Goal: Book appointment/travel/reservation

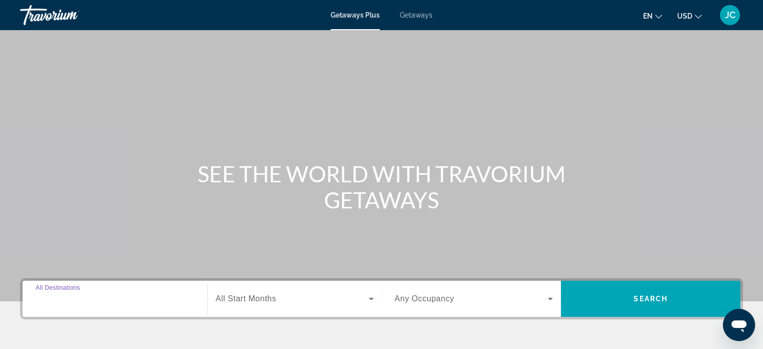
click at [127, 295] on input "Destination All Destinations" at bounding box center [115, 299] width 158 height 12
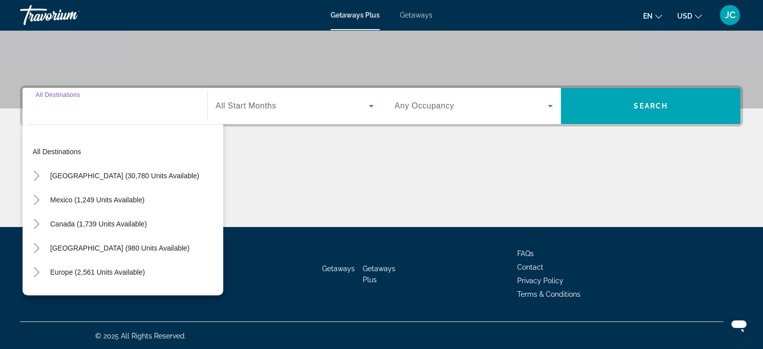
scroll to position [193, 0]
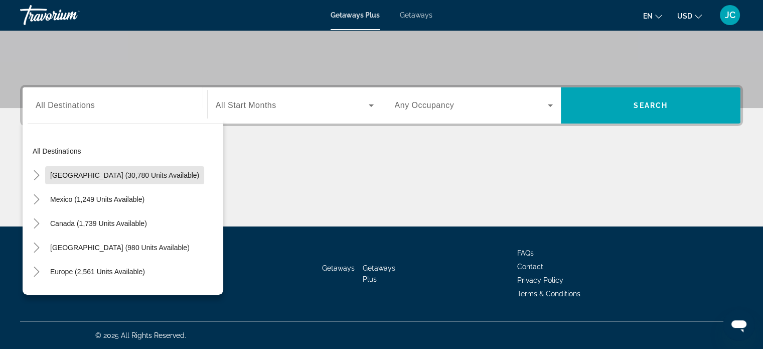
click at [144, 178] on span "United States (30,780 units available)" at bounding box center [124, 175] width 149 height 8
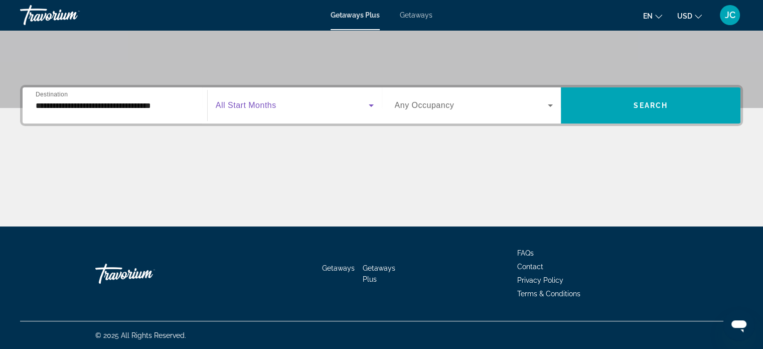
click at [369, 107] on icon "Search widget" at bounding box center [371, 105] width 12 height 12
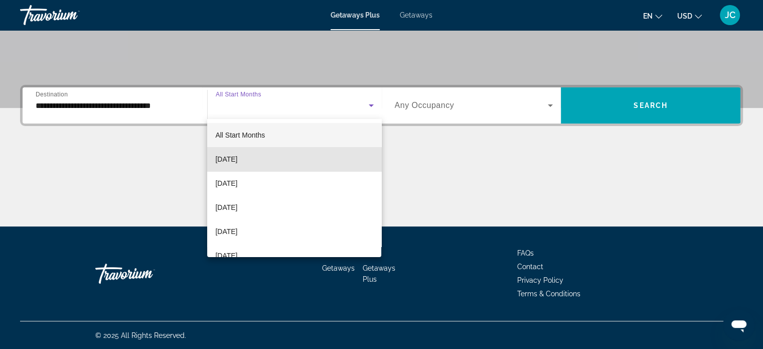
click at [351, 154] on mat-option "[DATE]" at bounding box center [294, 159] width 174 height 24
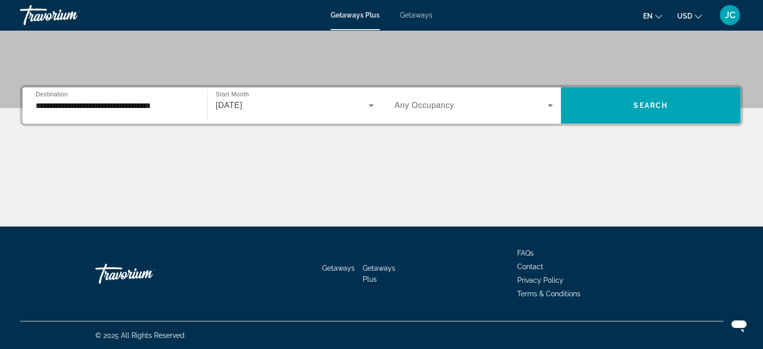
click at [522, 114] on div "Search widget" at bounding box center [474, 105] width 158 height 28
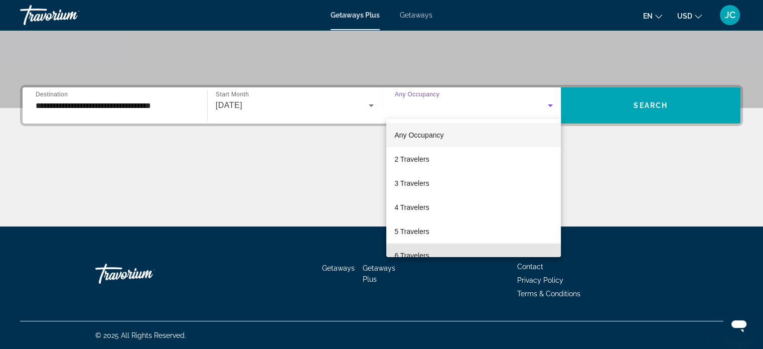
click at [480, 252] on mat-option "6 Travelers" at bounding box center [473, 255] width 175 height 24
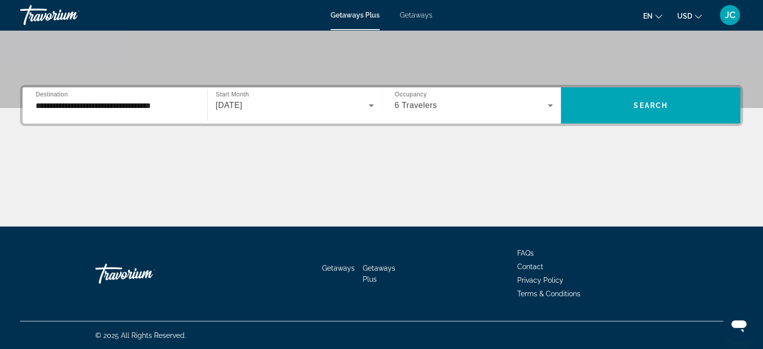
click at [164, 111] on div "**********" at bounding box center [115, 105] width 158 height 29
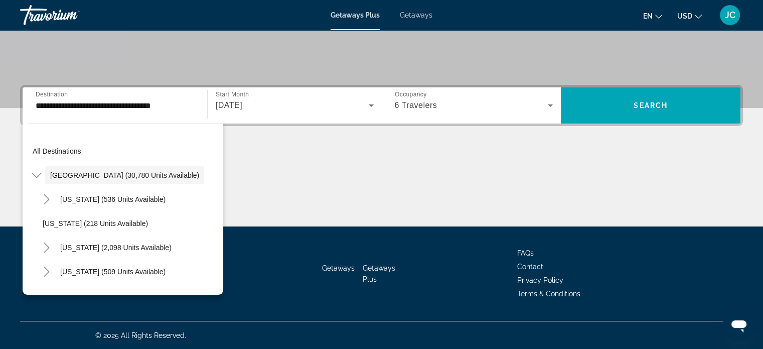
click at [222, 289] on div "All destinations United States (30,780 units available) Arizona (536 units avai…" at bounding box center [123, 206] width 201 height 176
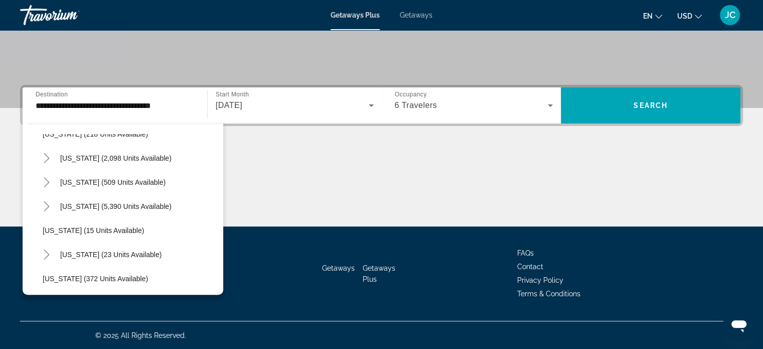
scroll to position [104, 0]
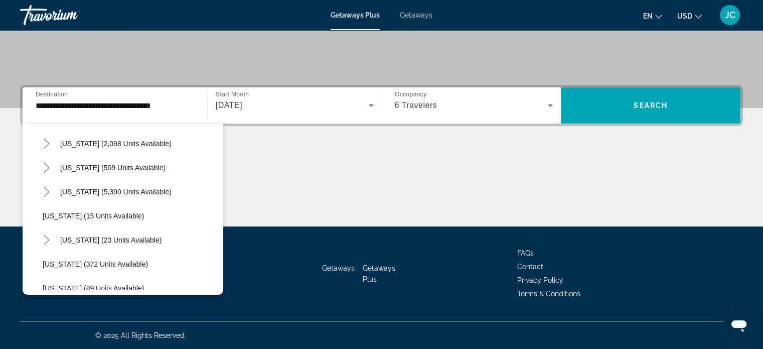
click at [135, 191] on span "Florida (5,390 units available)" at bounding box center [115, 192] width 111 height 8
type input "**********"
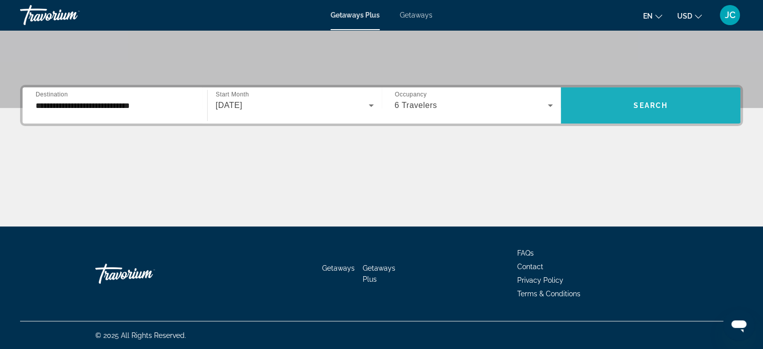
click at [650, 108] on span "Search" at bounding box center [650, 105] width 34 height 8
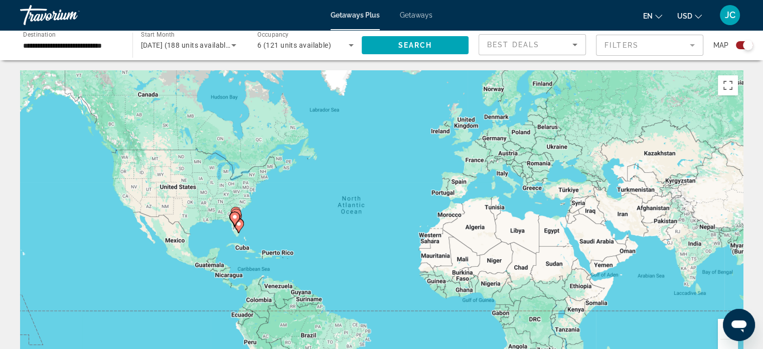
click at [615, 223] on div "To activate drag with keyboard, press Alt + Enter. Once in keyboard drag state,…" at bounding box center [381, 220] width 723 height 301
click at [123, 241] on div "To activate drag with keyboard, press Alt + Enter. Once in keyboard drag state,…" at bounding box center [381, 220] width 723 height 301
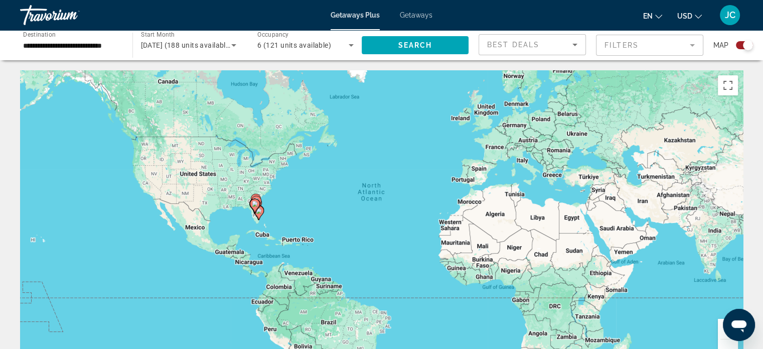
click at [255, 198] on gmp-advanced-marker "Main content" at bounding box center [255, 205] width 10 height 15
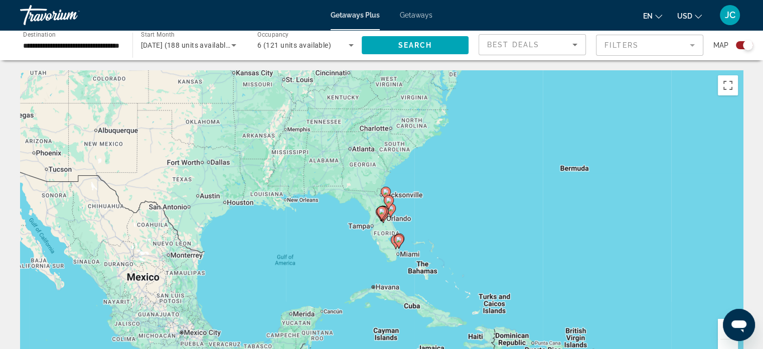
click at [391, 207] on gmp-advanced-marker "Main content" at bounding box center [389, 202] width 10 height 15
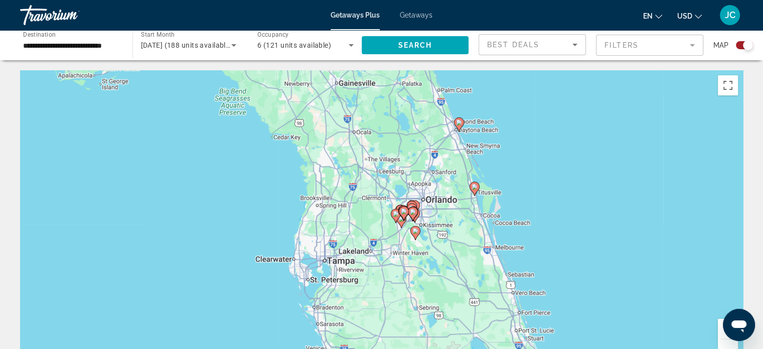
click at [476, 185] on image "Main content" at bounding box center [474, 187] width 6 height 6
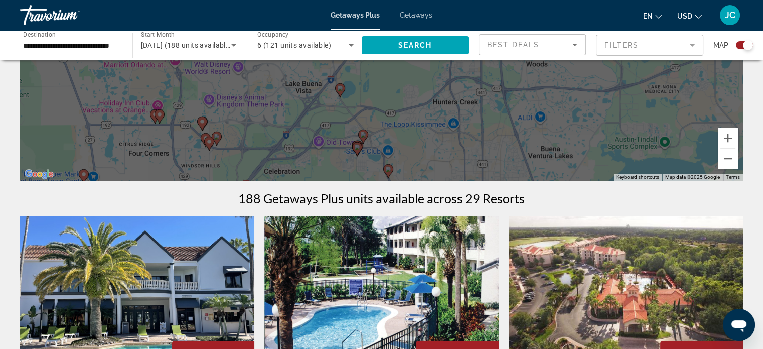
scroll to position [193, 0]
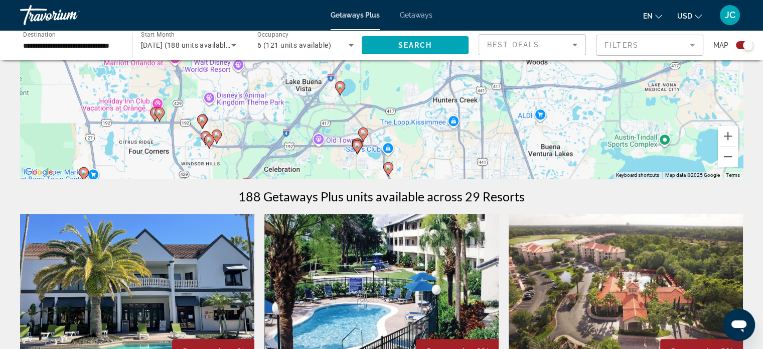
click at [392, 165] on div "To activate drag with keyboard, press Alt + Enter. Once in keyboard drag state,…" at bounding box center [381, 28] width 723 height 301
type input "**********"
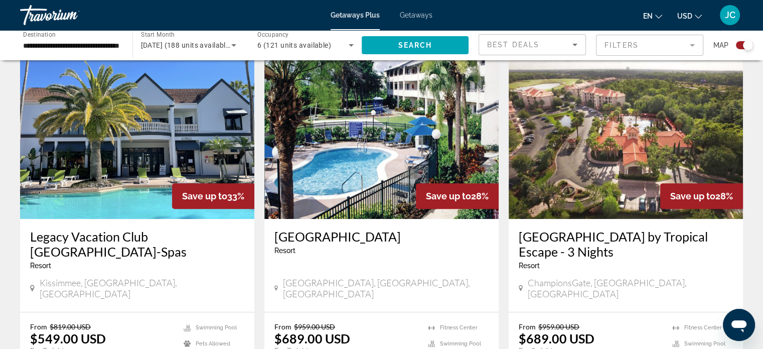
scroll to position [344, 0]
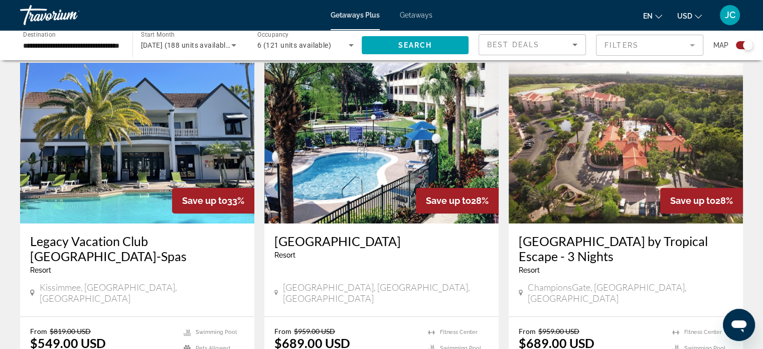
click at [79, 178] on img "Main content" at bounding box center [137, 143] width 234 height 160
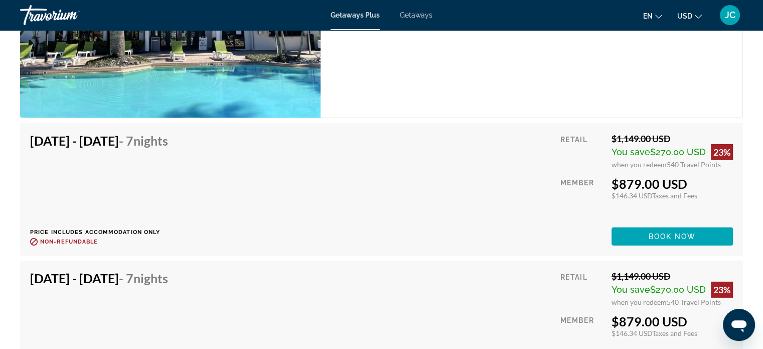
scroll to position [3107, 0]
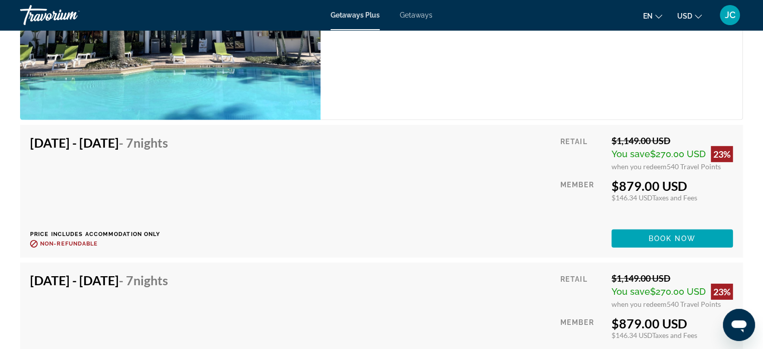
click at [72, 275] on h4 "Sep 14, 2025 - Sep 21, 2025 - 7 Nights" at bounding box center [99, 279] width 138 height 15
click at [72, 272] on h4 "Sep 14, 2025 - Sep 21, 2025 - 7 Nights" at bounding box center [99, 279] width 138 height 15
click at [682, 299] on span "540 Travel Points" at bounding box center [694, 303] width 54 height 9
click at [676, 315] on div "$879.00 USD" at bounding box center [671, 322] width 121 height 15
click at [719, 283] on div "23%" at bounding box center [722, 291] width 22 height 16
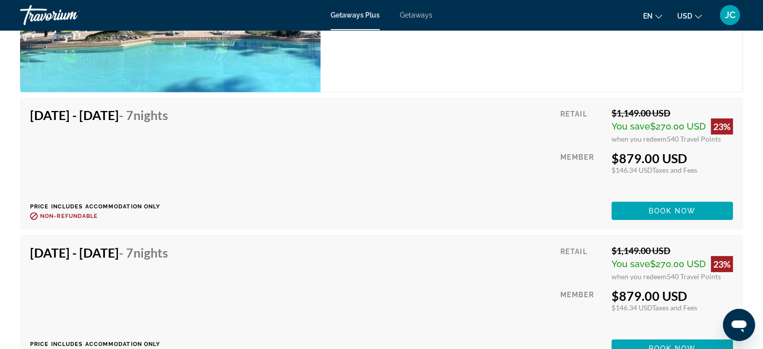
scroll to position [3289, 0]
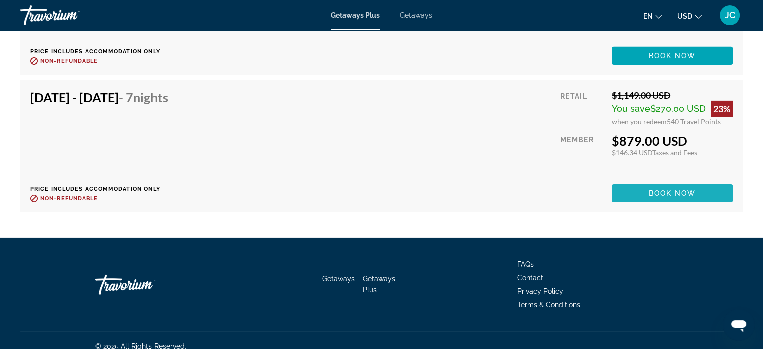
click at [700, 187] on span "Main content" at bounding box center [671, 193] width 121 height 24
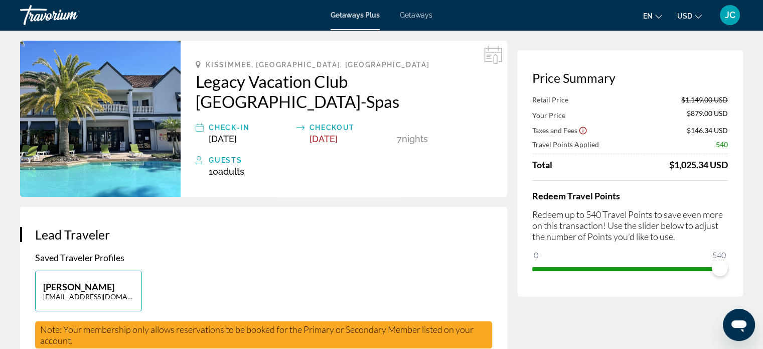
scroll to position [36, 0]
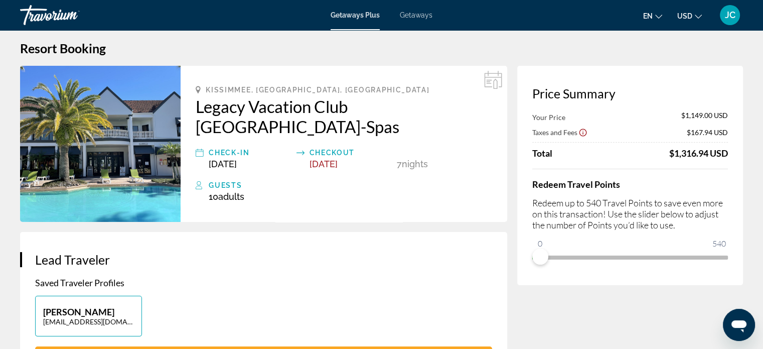
scroll to position [0, 0]
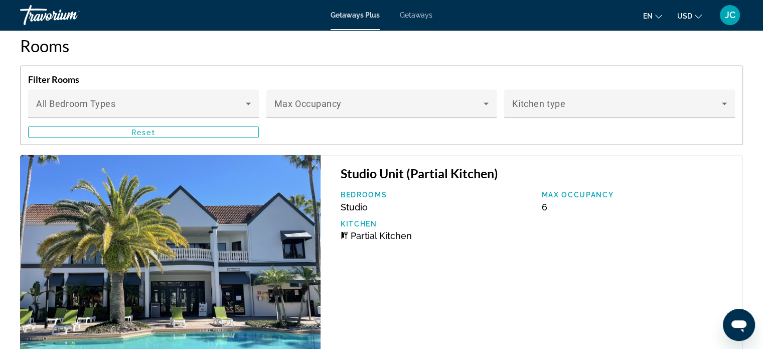
scroll to position [1908, 0]
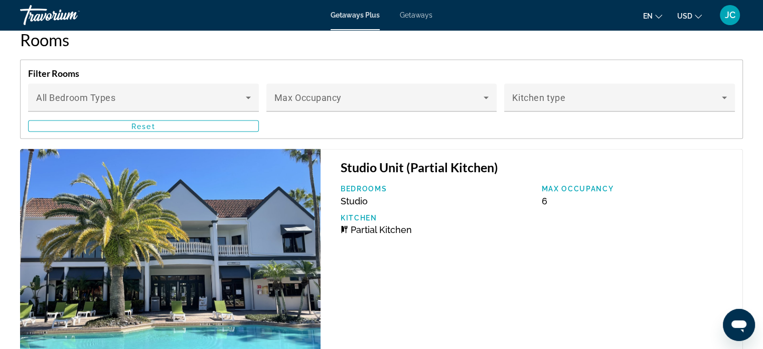
click at [435, 168] on div "Studio Unit (Partial Kitchen) Bedrooms Studio Max Occupancy 6 Kitchen Partial K…" at bounding box center [531, 263] width 422 height 229
click at [410, 159] on h3 "Studio Unit (Partial Kitchen)" at bounding box center [537, 166] width 392 height 15
click at [373, 185] on div "Bedrooms Studio" at bounding box center [436, 196] width 201 height 22
click at [279, 231] on img "Main content" at bounding box center [170, 263] width 300 height 229
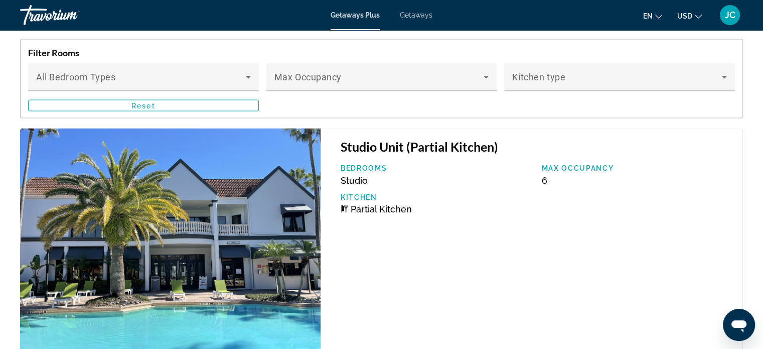
scroll to position [1924, 0]
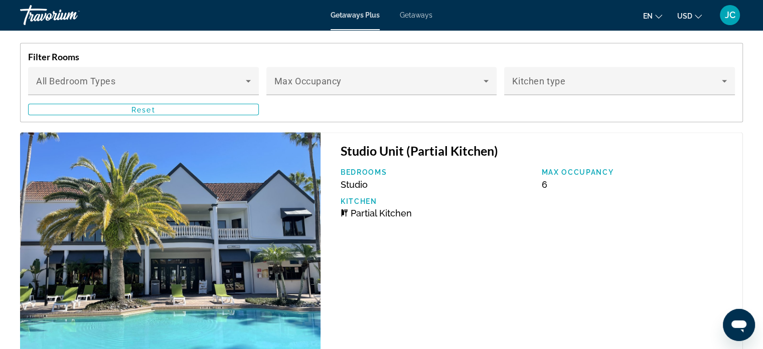
click at [434, 147] on div "Studio Unit (Partial Kitchen) Bedrooms Studio Max Occupancy 6 Kitchen Partial K…" at bounding box center [531, 246] width 422 height 229
click at [418, 146] on div "Studio Unit (Partial Kitchen) Bedrooms Studio Max Occupancy 6 Kitchen Partial K…" at bounding box center [531, 246] width 422 height 229
click at [388, 170] on div "Bedrooms Studio" at bounding box center [436, 179] width 201 height 22
click at [367, 181] on div "Bedrooms Studio Max Occupancy 6 Kitchen Partial Kitchen" at bounding box center [537, 197] width 402 height 58
click at [409, 143] on h3 "Studio Unit (Partial Kitchen)" at bounding box center [537, 150] width 392 height 15
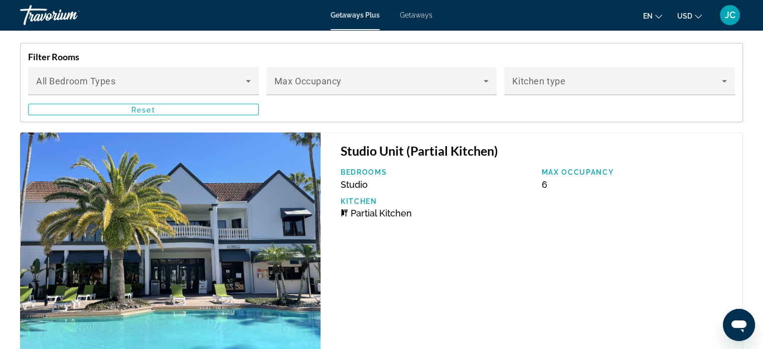
click at [74, 219] on img "Main content" at bounding box center [170, 246] width 300 height 229
click at [460, 143] on h3 "Studio Unit (Partial Kitchen)" at bounding box center [537, 150] width 392 height 15
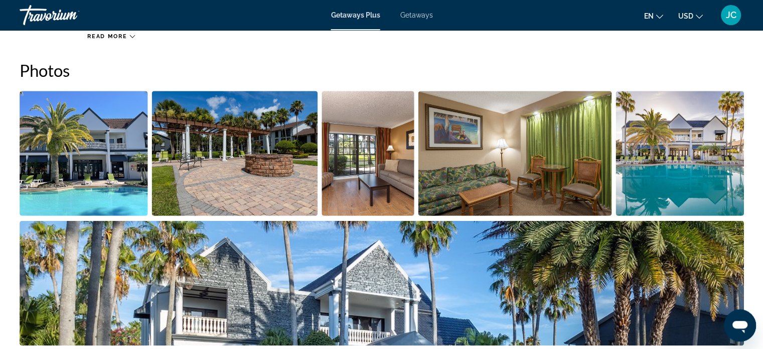
scroll to position [456, 0]
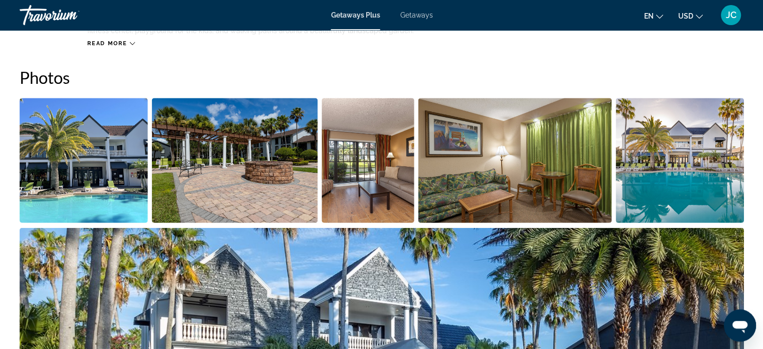
click at [48, 67] on h2 "Photos" at bounding box center [381, 77] width 723 height 20
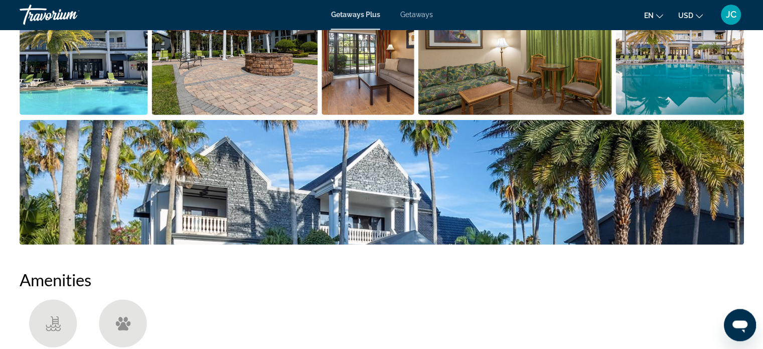
scroll to position [564, 0]
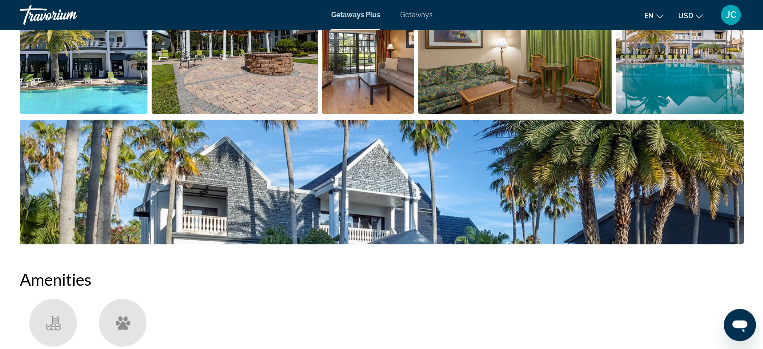
click at [658, 198] on img "Open full-screen image slider" at bounding box center [381, 181] width 723 height 124
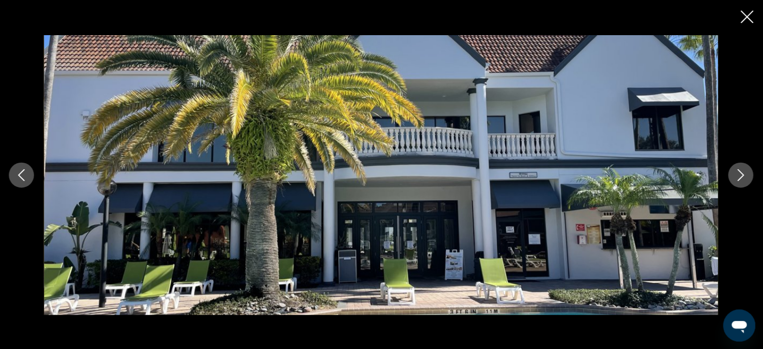
scroll to position [488, 0]
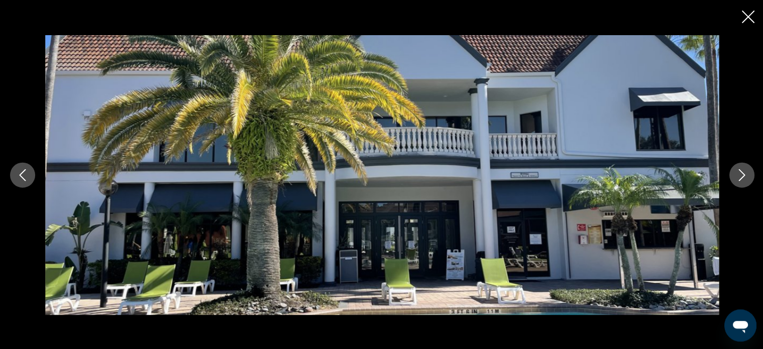
click at [742, 175] on icon "Next image" at bounding box center [740, 175] width 7 height 12
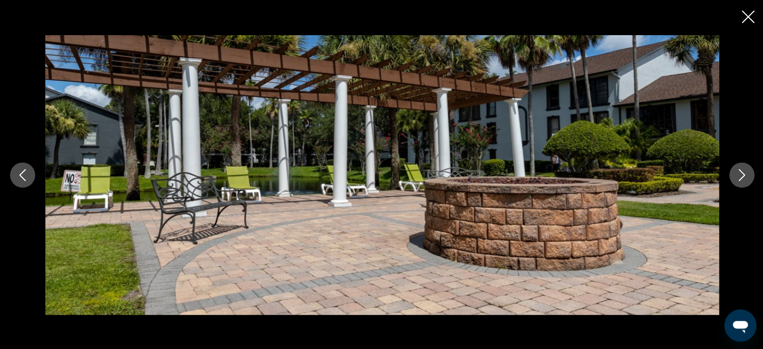
click at [741, 178] on icon "Next image" at bounding box center [740, 175] width 12 height 12
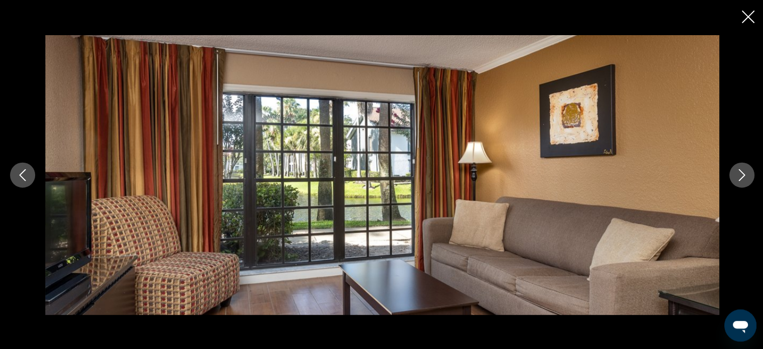
click at [741, 179] on icon "Next image" at bounding box center [740, 175] width 12 height 12
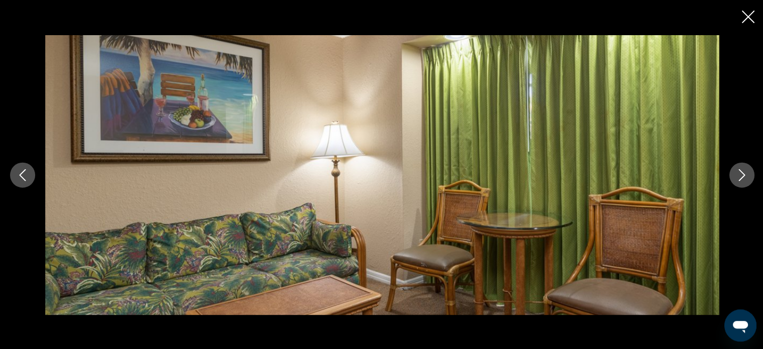
click at [742, 179] on icon "Next image" at bounding box center [740, 175] width 12 height 12
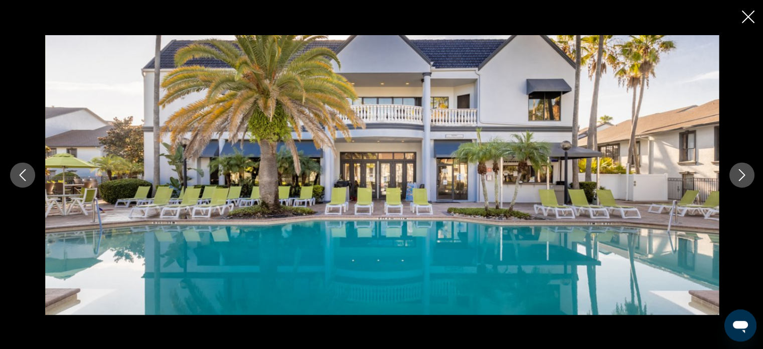
click at [744, 177] on icon "Next image" at bounding box center [740, 175] width 12 height 12
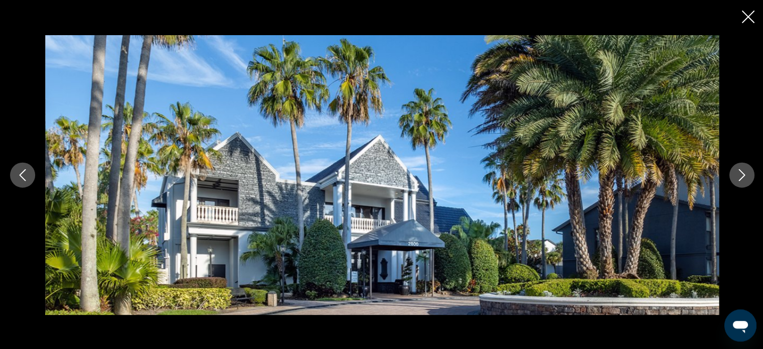
click at [741, 180] on icon "Next image" at bounding box center [740, 175] width 12 height 12
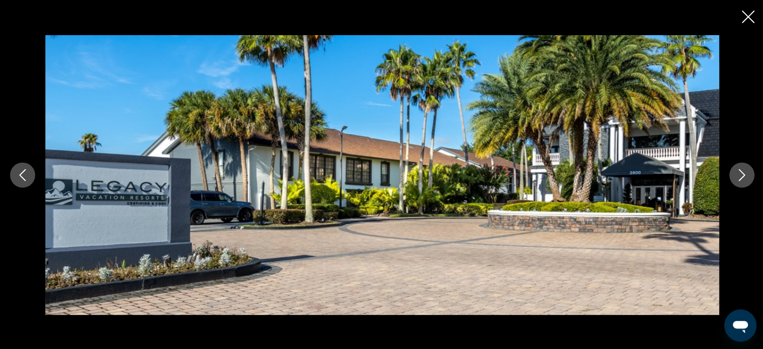
click at [743, 181] on button "Next image" at bounding box center [740, 174] width 25 height 25
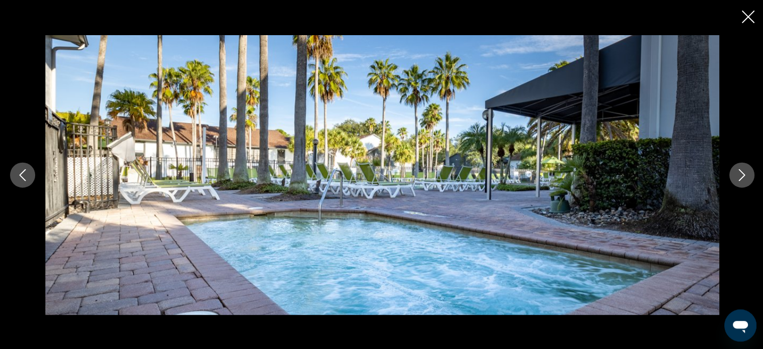
click at [738, 184] on button "Next image" at bounding box center [740, 174] width 25 height 25
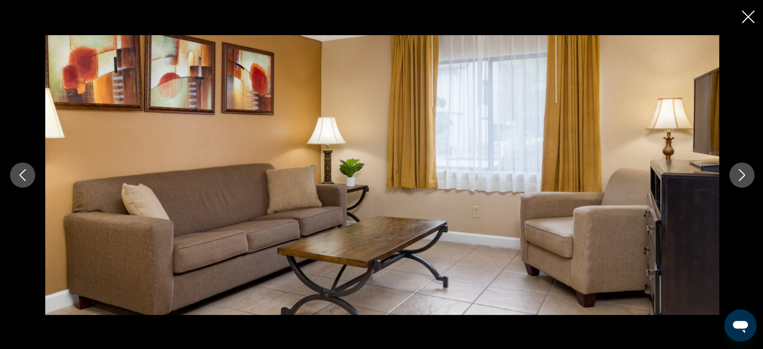
click at [743, 185] on button "Next image" at bounding box center [740, 174] width 25 height 25
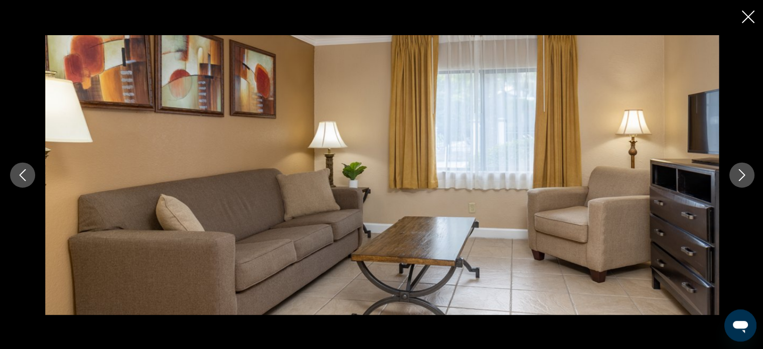
scroll to position [325, 0]
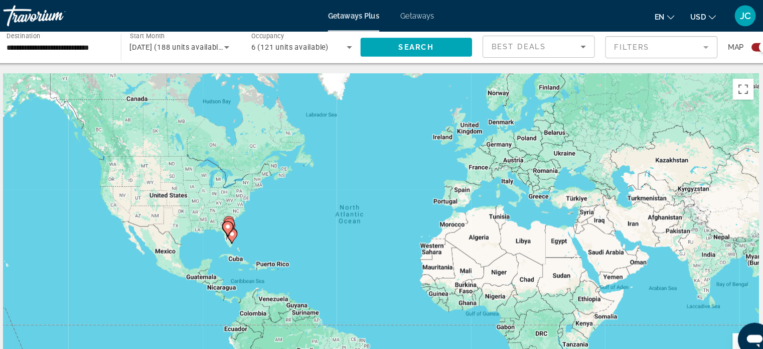
click at [680, 41] on mat-form-field "Filters" at bounding box center [649, 45] width 107 height 21
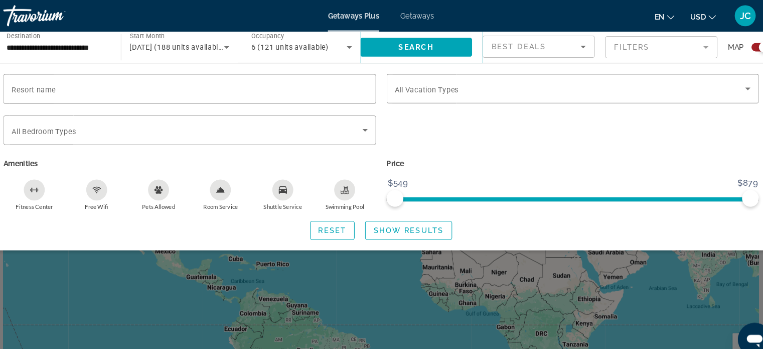
click at [365, 124] on icon "Search widget" at bounding box center [366, 124] width 5 height 3
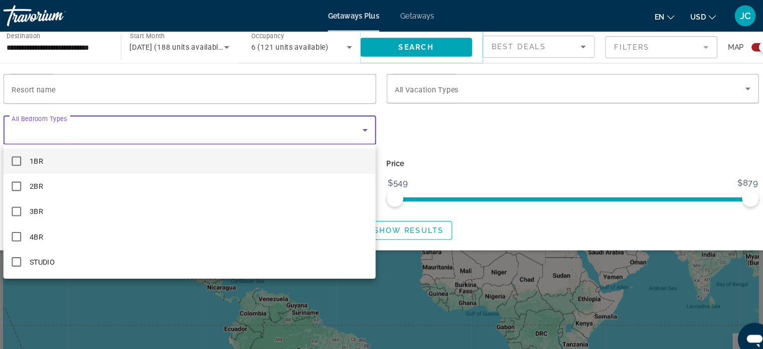
click at [38, 178] on mat-option "2BR" at bounding box center [198, 178] width 356 height 24
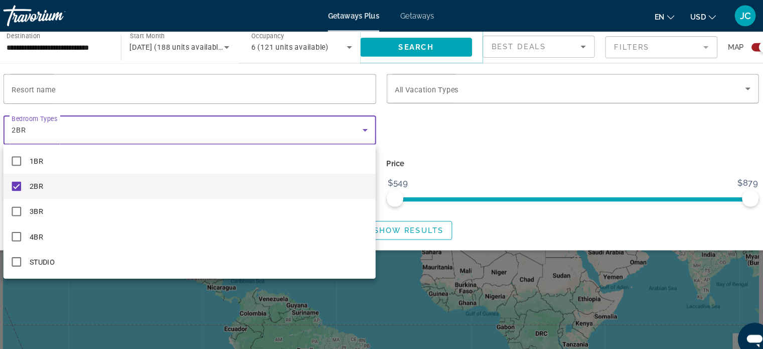
click at [694, 274] on div at bounding box center [381, 174] width 763 height 349
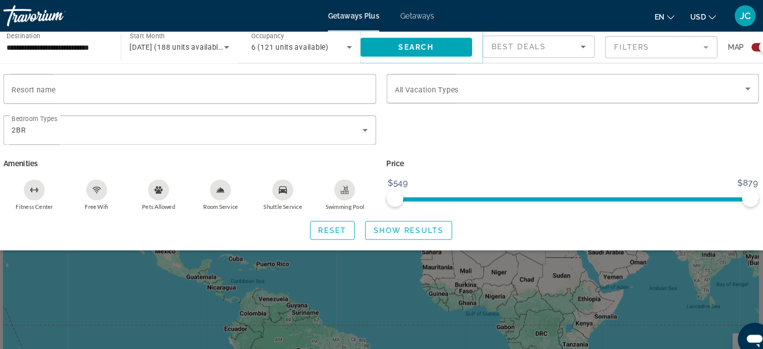
click at [728, 85] on icon "Search widget" at bounding box center [732, 85] width 12 height 12
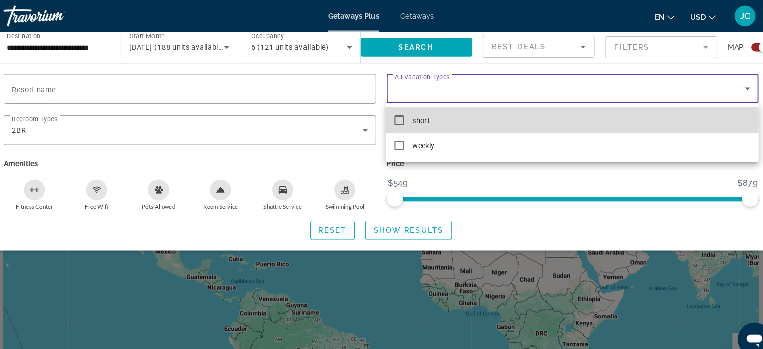
click at [401, 116] on mat-pseudo-checkbox at bounding box center [398, 114] width 9 height 9
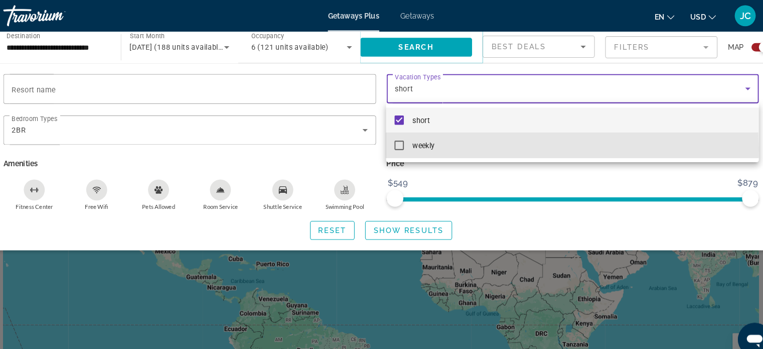
click at [398, 141] on mat-pseudo-checkbox at bounding box center [398, 138] width 9 height 9
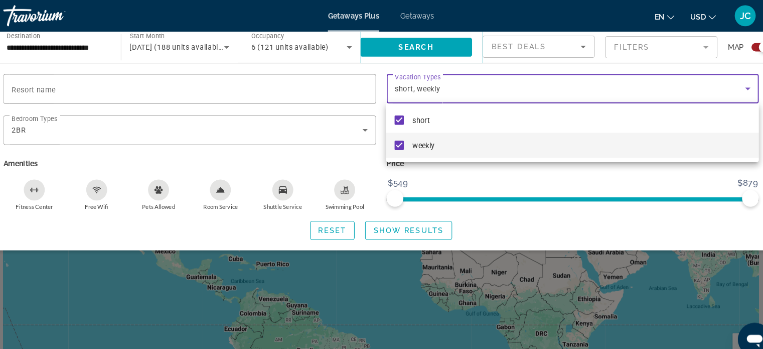
click at [690, 276] on div at bounding box center [381, 174] width 763 height 349
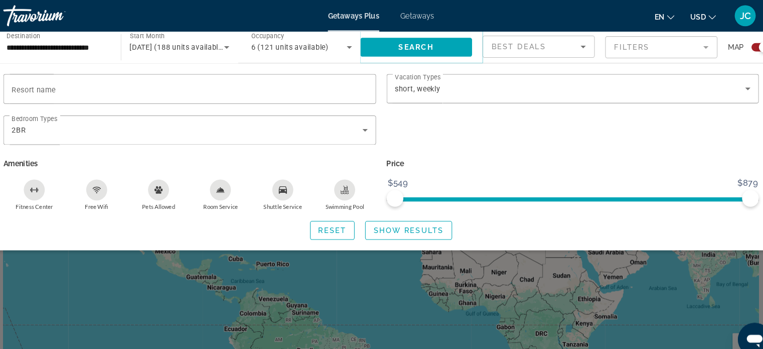
click at [690, 43] on mat-form-field "Filters" at bounding box center [649, 45] width 107 height 21
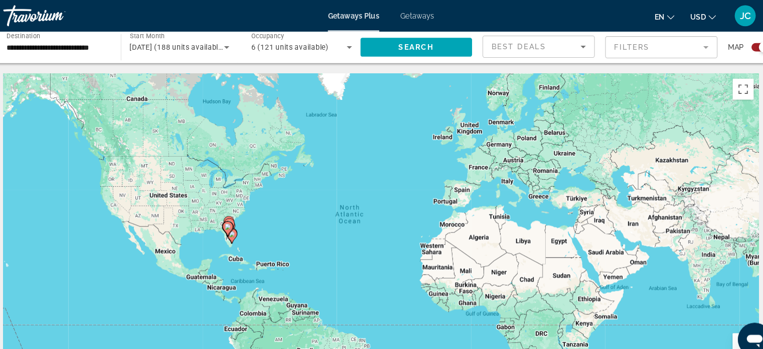
click at [688, 46] on mat-form-field "Filters" at bounding box center [649, 45] width 107 height 21
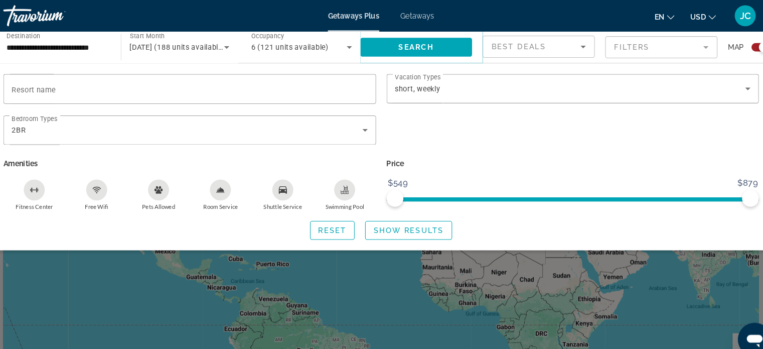
click at [574, 44] on icon "Sort by" at bounding box center [574, 45] width 5 height 3
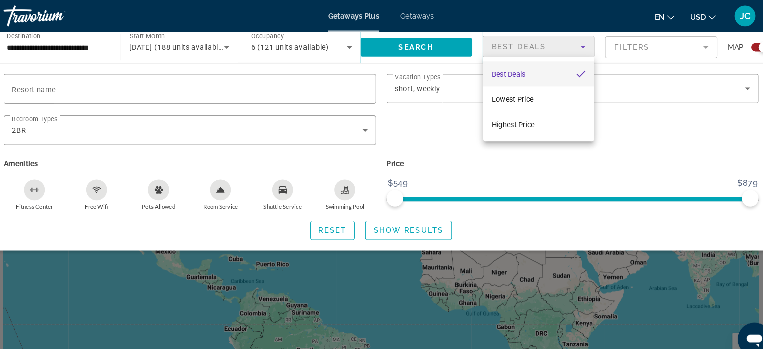
click at [529, 126] on mat-option "Highest Price" at bounding box center [532, 119] width 106 height 24
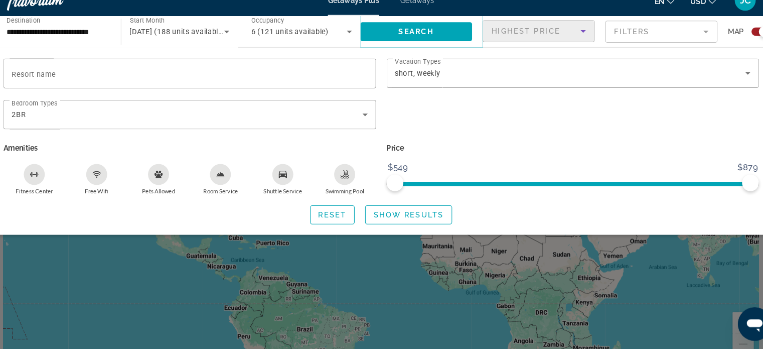
scroll to position [15, 0]
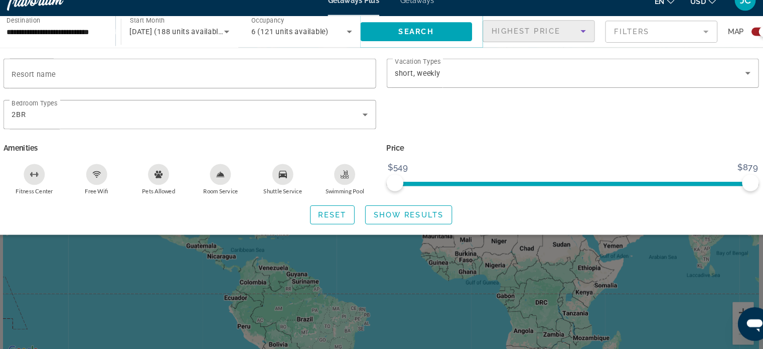
click at [417, 220] on span "Show Results" at bounding box center [407, 220] width 67 height 8
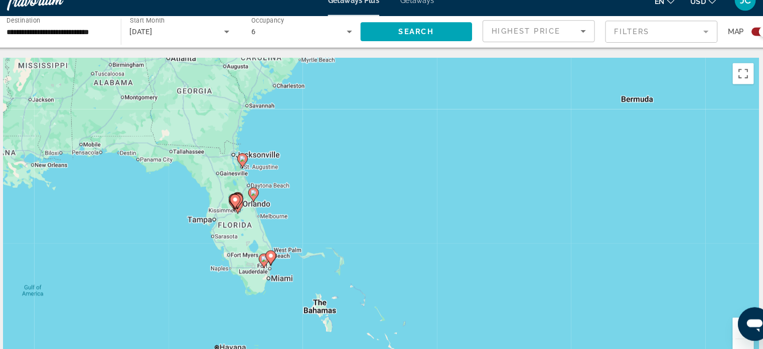
click at [247, 206] on icon "Main content" at bounding box center [243, 207] width 9 height 13
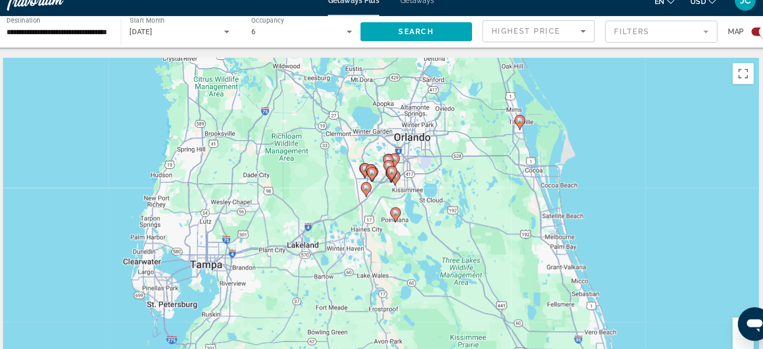
click at [391, 178] on image "Main content" at bounding box center [392, 179] width 6 height 6
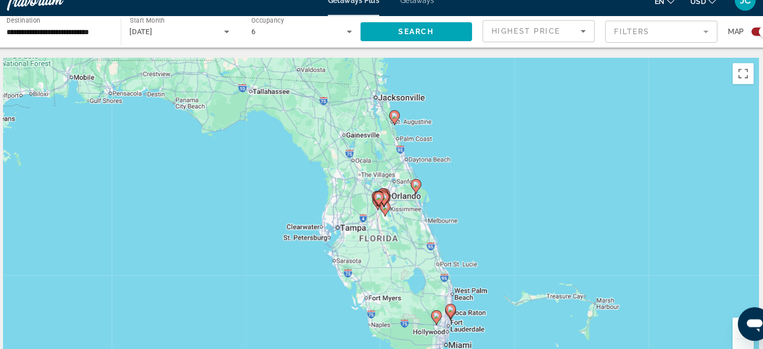
click at [385, 203] on image "Main content" at bounding box center [384, 203] width 6 height 6
type input "**********"
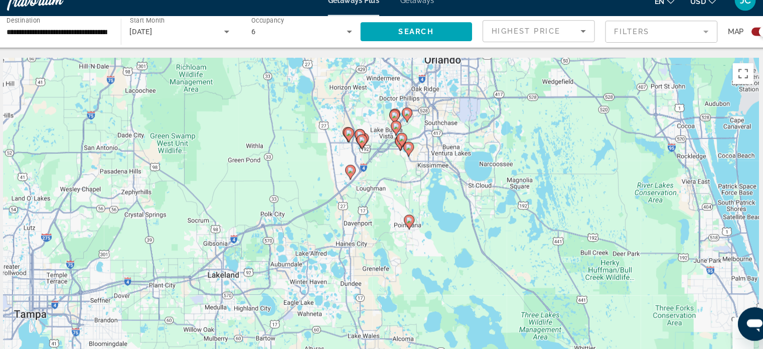
click at [355, 180] on image "Main content" at bounding box center [352, 178] width 6 height 6
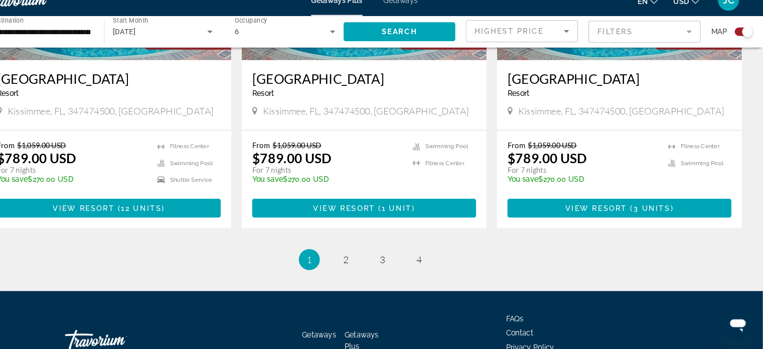
scroll to position [1563, 0]
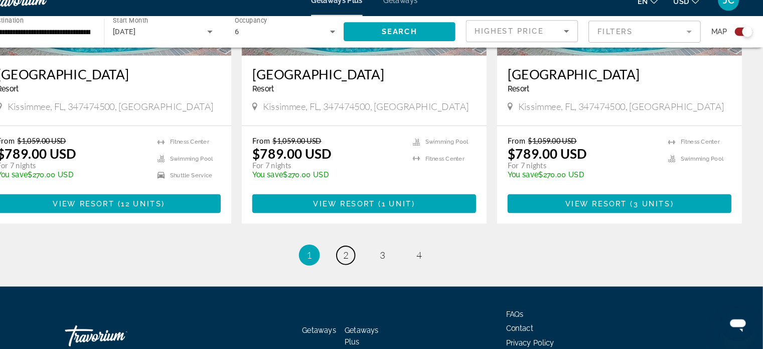
click at [362, 253] on span "2" at bounding box center [364, 258] width 5 height 11
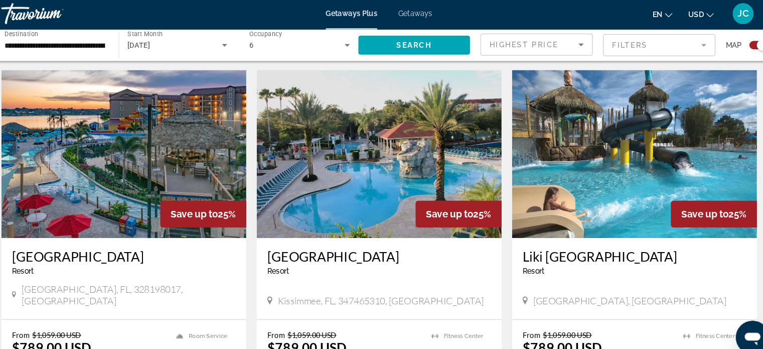
scroll to position [337, 0]
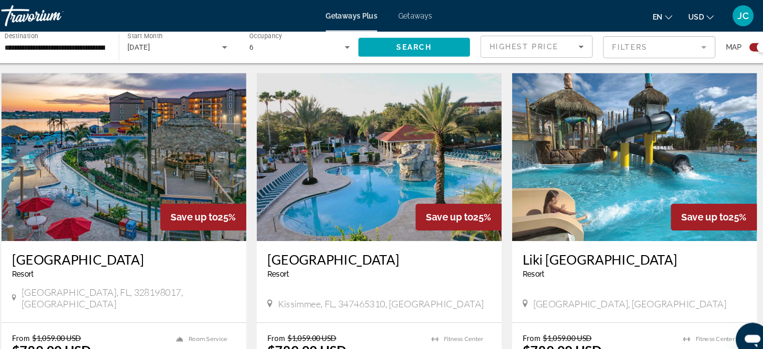
click at [82, 187] on img "Main content" at bounding box center [137, 150] width 234 height 160
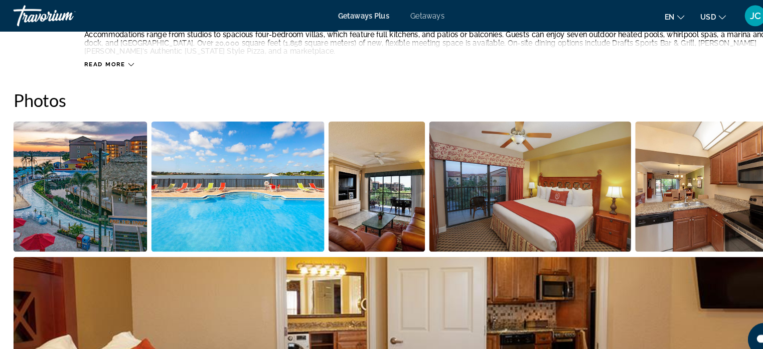
scroll to position [426, 0]
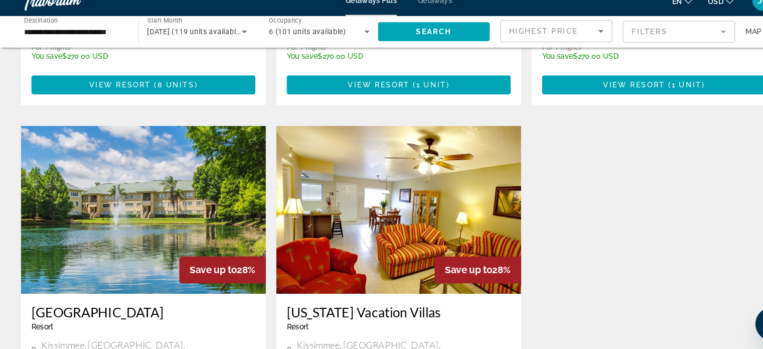
scroll to position [1392, 0]
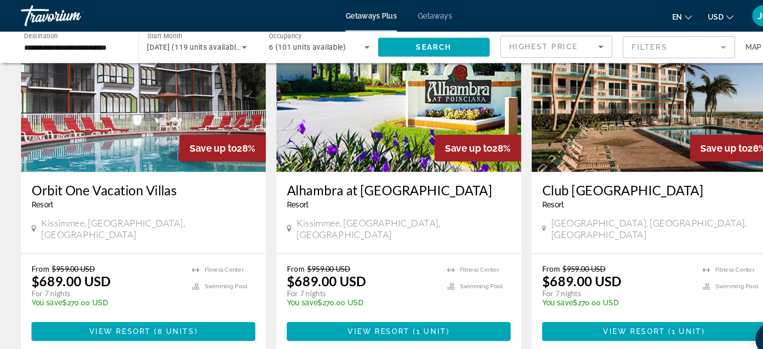
scroll to position [1151, 0]
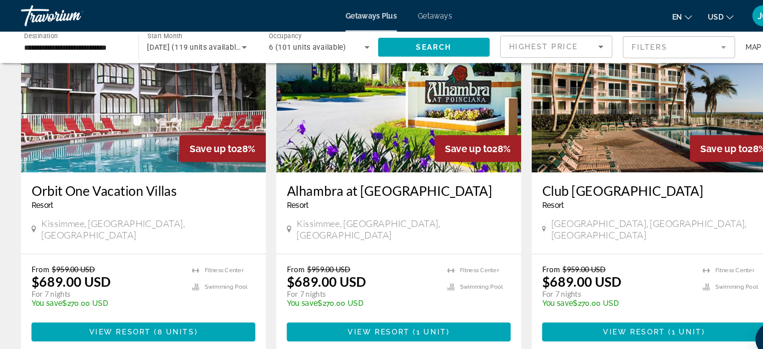
click at [423, 18] on span "Getaways" at bounding box center [416, 15] width 33 height 8
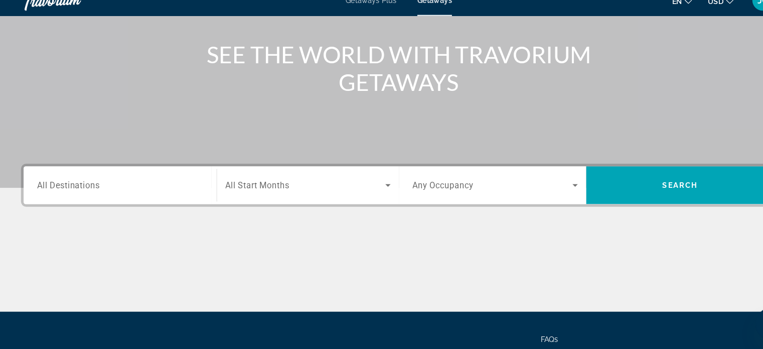
click at [62, 196] on span "All Destinations" at bounding box center [66, 192] width 60 height 10
click at [62, 196] on input "Destination All Destinations" at bounding box center [115, 193] width 158 height 12
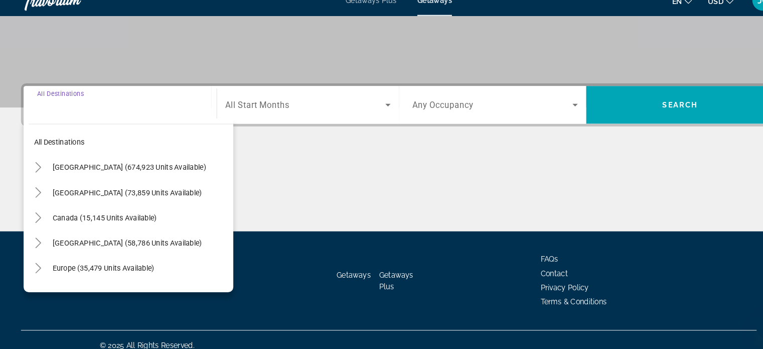
scroll to position [193, 0]
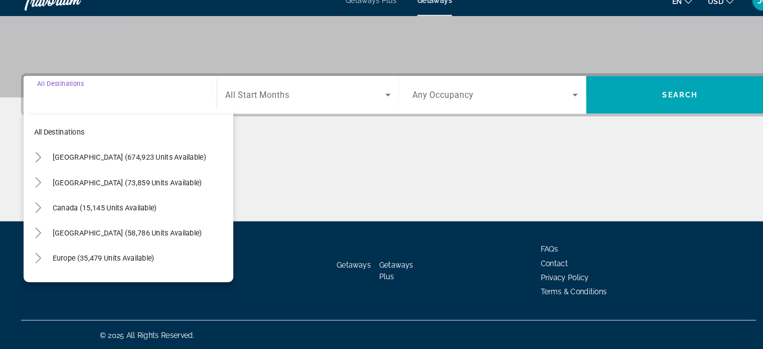
click at [62, 164] on span "[GEOGRAPHIC_DATA] (674,923 units available)" at bounding box center [123, 165] width 147 height 8
type input "**********"
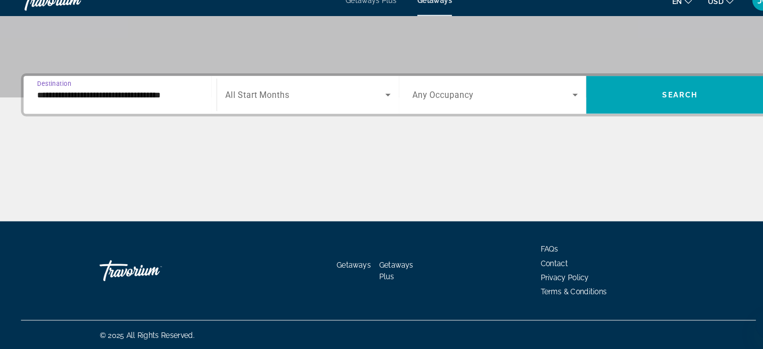
click at [367, 102] on icon "Search widget" at bounding box center [371, 105] width 12 height 12
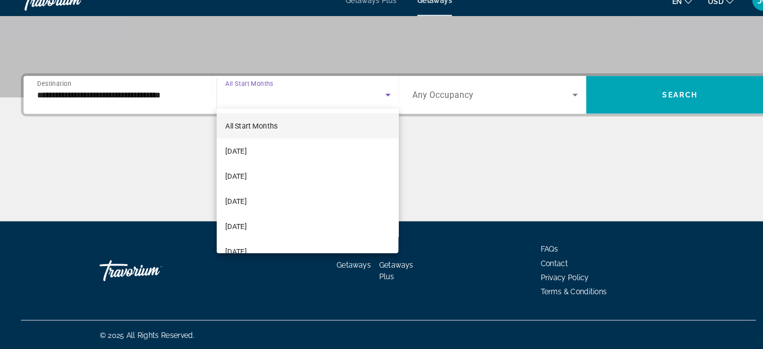
click at [263, 165] on mat-option "[DATE]" at bounding box center [294, 159] width 174 height 24
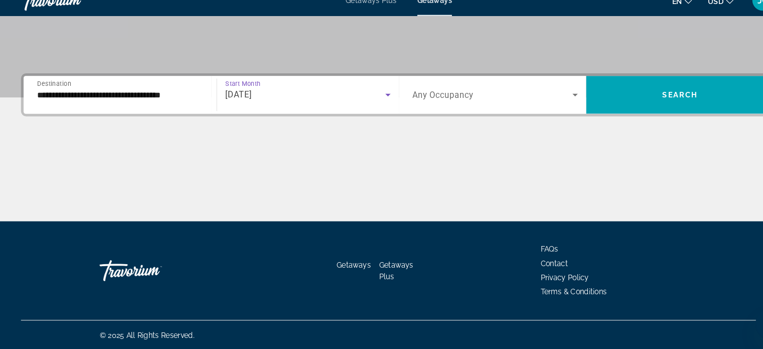
click at [549, 109] on icon "Search widget" at bounding box center [550, 105] width 12 height 12
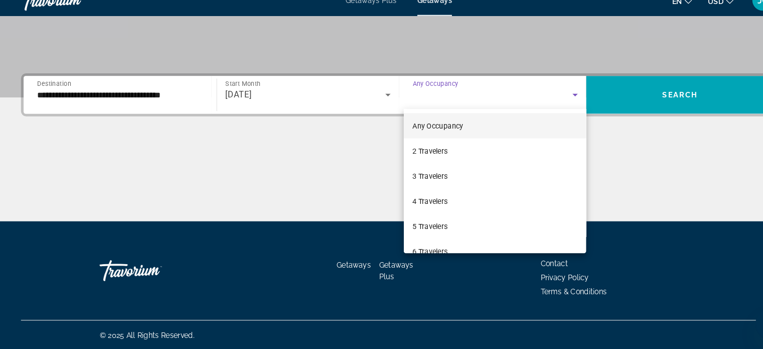
click at [420, 259] on div at bounding box center [381, 174] width 763 height 349
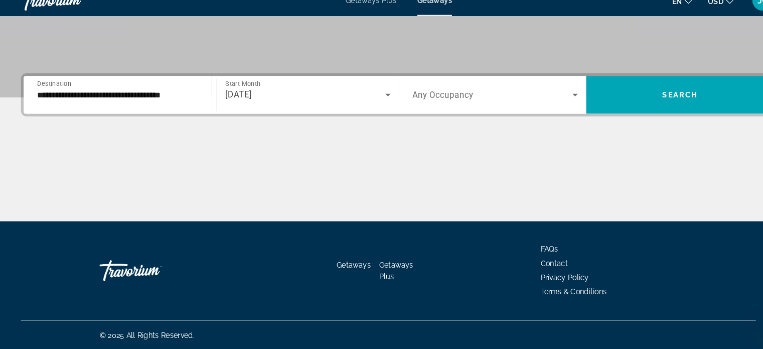
click at [547, 108] on icon "Search widget" at bounding box center [550, 105] width 12 height 12
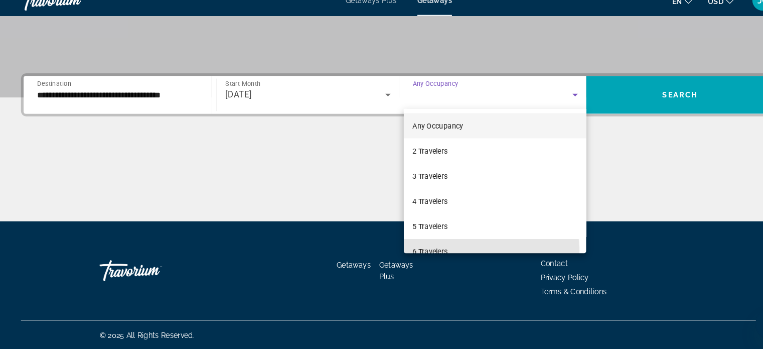
click at [424, 254] on span "6 Travelers" at bounding box center [411, 255] width 34 height 12
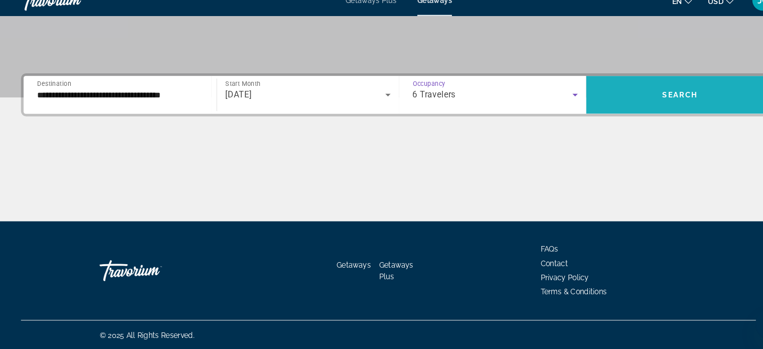
click at [658, 110] on span "Search widget" at bounding box center [651, 105] width 180 height 24
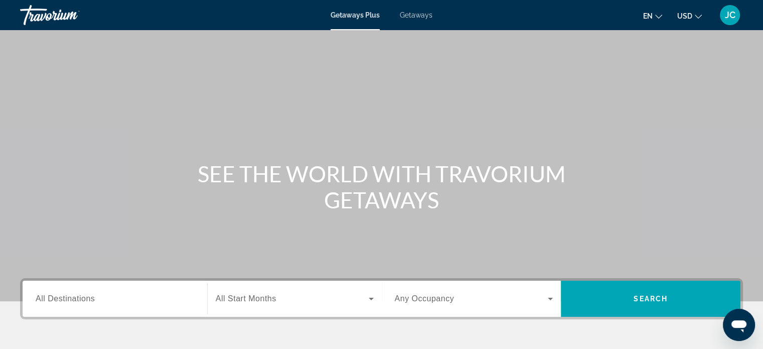
click at [425, 19] on span "Getaways" at bounding box center [416, 15] width 33 height 8
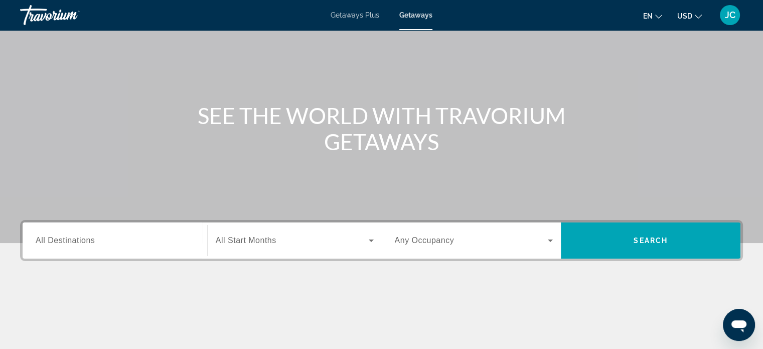
scroll to position [71, 0]
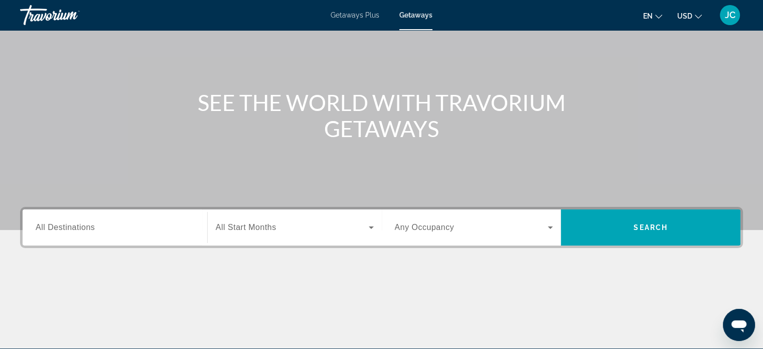
click at [82, 232] on div "Destination All Destinations" at bounding box center [115, 227] width 158 height 29
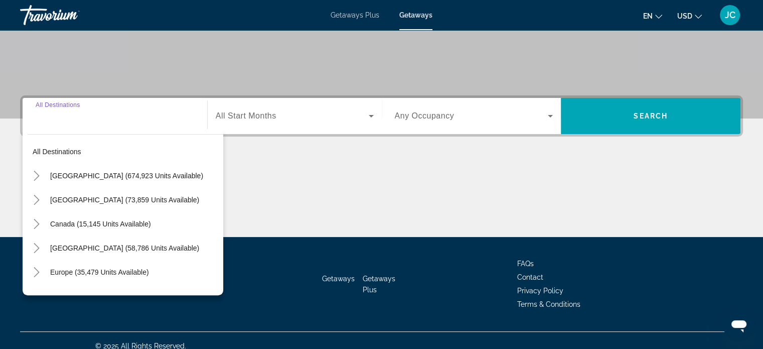
scroll to position [193, 0]
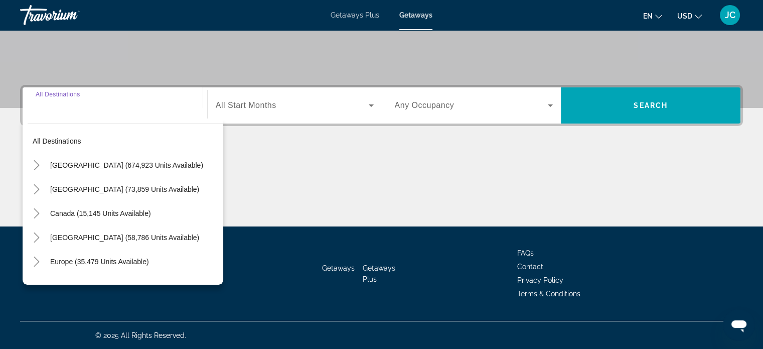
click at [61, 171] on span "Search widget" at bounding box center [134, 165] width 178 height 24
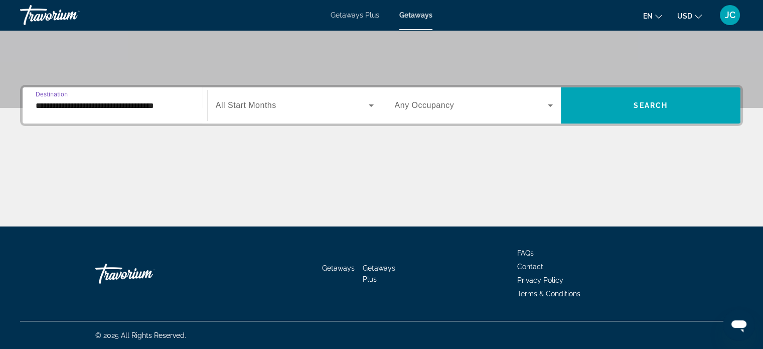
click at [161, 110] on input "**********" at bounding box center [115, 106] width 158 height 12
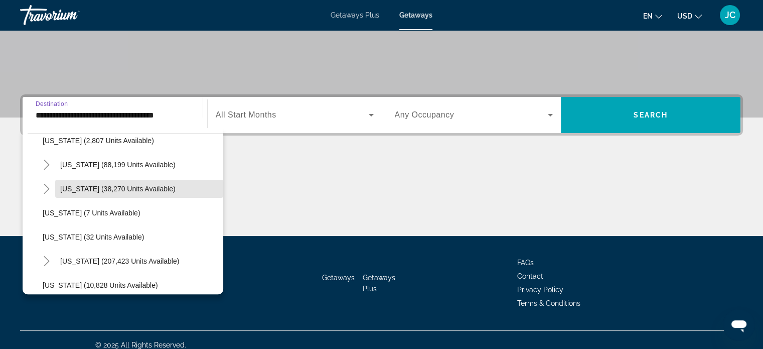
scroll to position [84, 0]
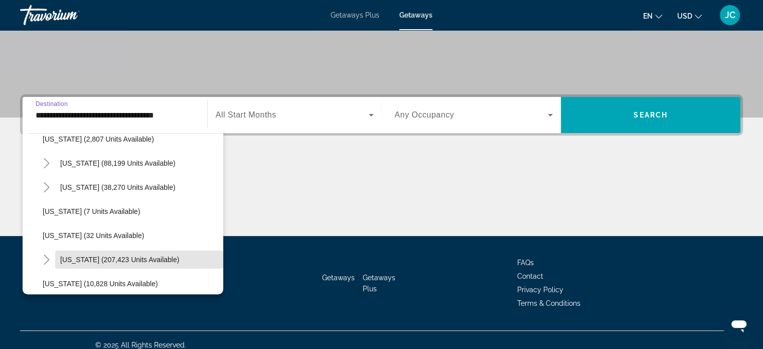
click at [159, 254] on span "Search widget" at bounding box center [139, 259] width 168 height 24
type input "**********"
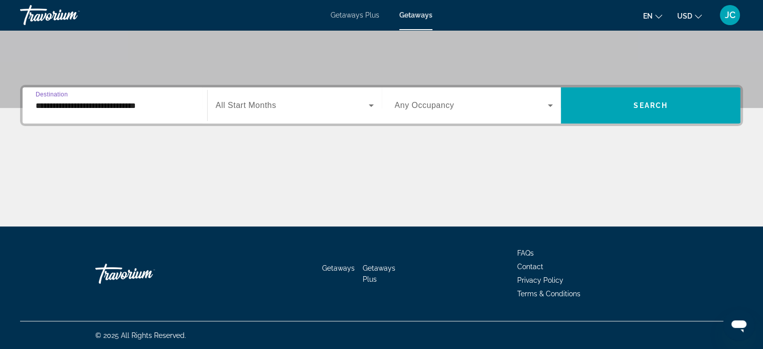
click at [324, 99] on span "Search widget" at bounding box center [292, 105] width 153 height 12
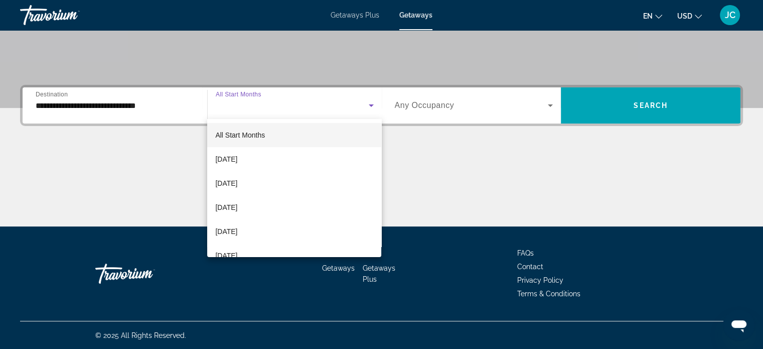
click at [293, 163] on mat-option "[DATE]" at bounding box center [294, 159] width 174 height 24
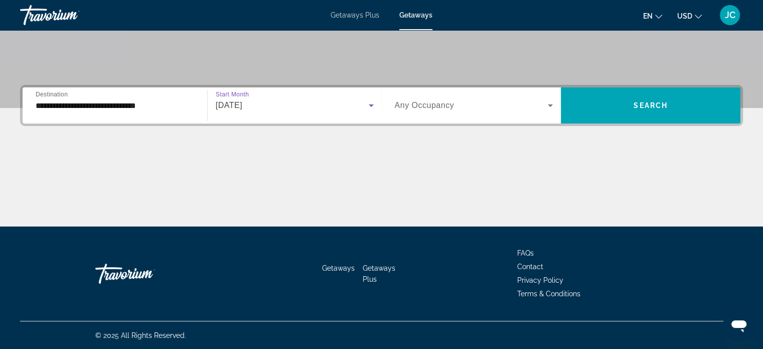
click at [521, 101] on span "Search widget" at bounding box center [471, 105] width 153 height 12
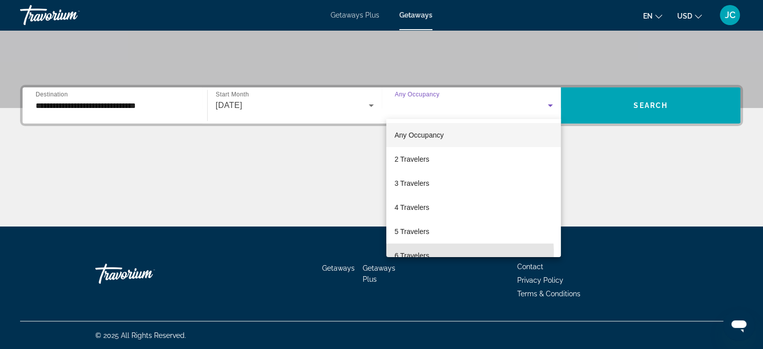
click at [422, 252] on span "6 Travelers" at bounding box center [411, 255] width 35 height 12
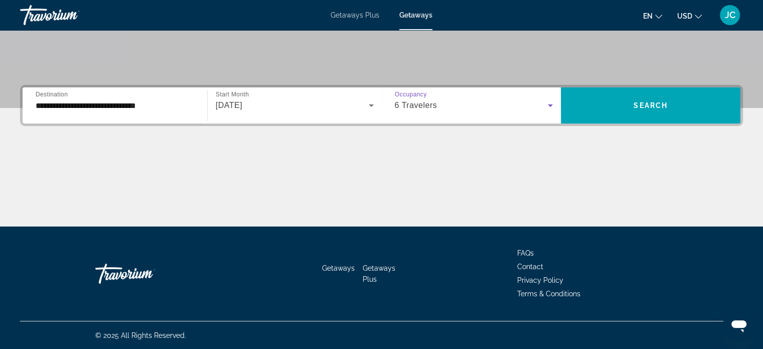
click at [668, 101] on span "Search" at bounding box center [650, 105] width 34 height 8
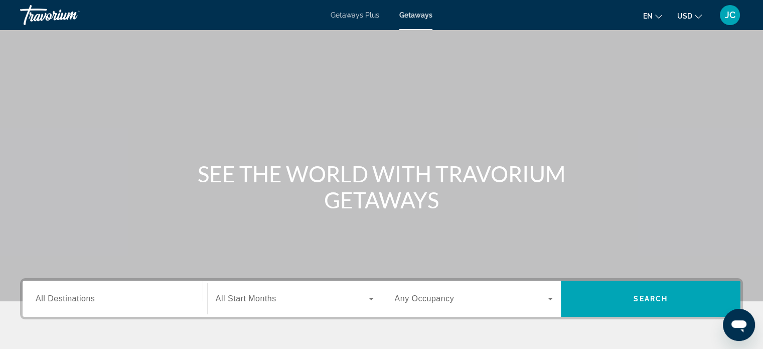
click at [359, 15] on span "Getaways Plus" at bounding box center [355, 15] width 49 height 8
click at [722, 264] on div "Main content" at bounding box center [381, 150] width 763 height 301
click at [42, 15] on div "Travorium" at bounding box center [70, 15] width 100 height 26
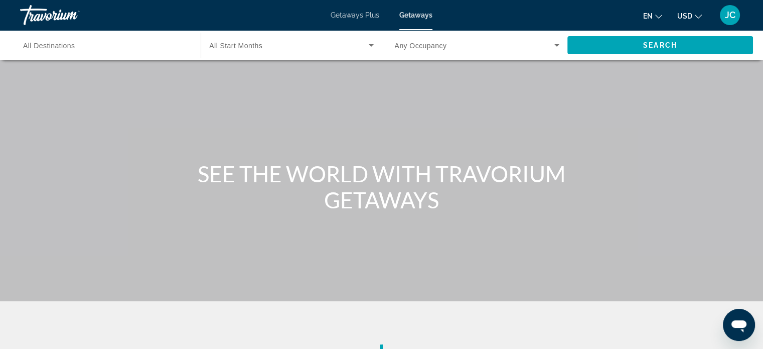
click at [723, 262] on div "Main content" at bounding box center [381, 150] width 763 height 301
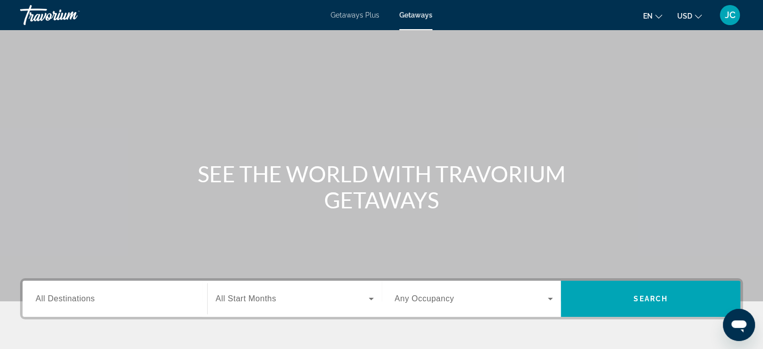
click at [40, 14] on div "Travorium" at bounding box center [70, 15] width 100 height 26
